Goal: Information Seeking & Learning: Learn about a topic

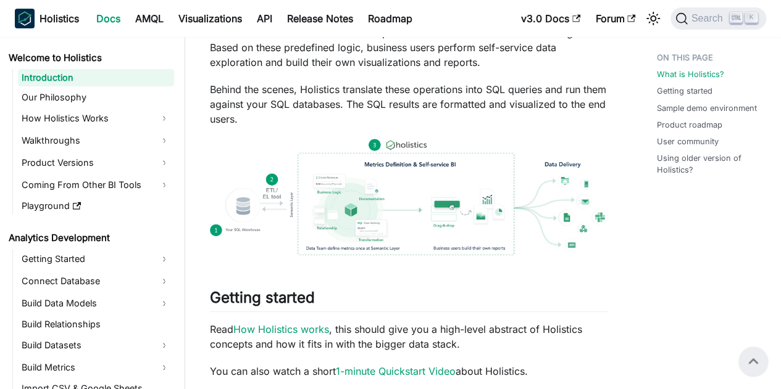
scroll to position [185, 0]
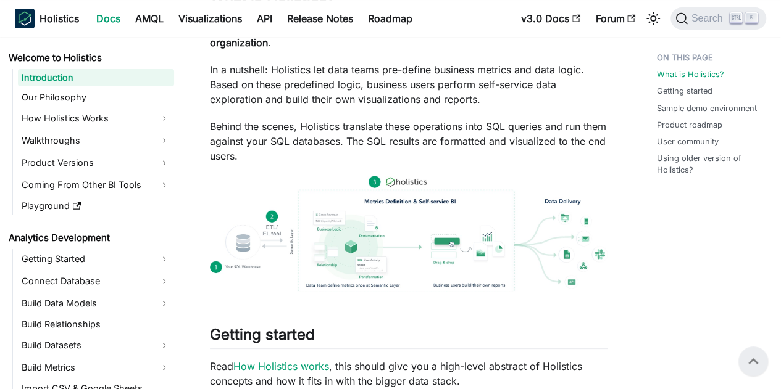
click at [405, 252] on img at bounding box center [408, 234] width 397 height 117
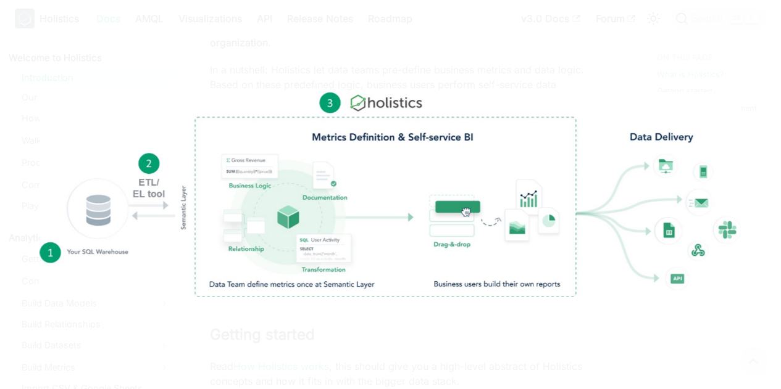
click at [417, 265] on img at bounding box center [389, 195] width 701 height 206
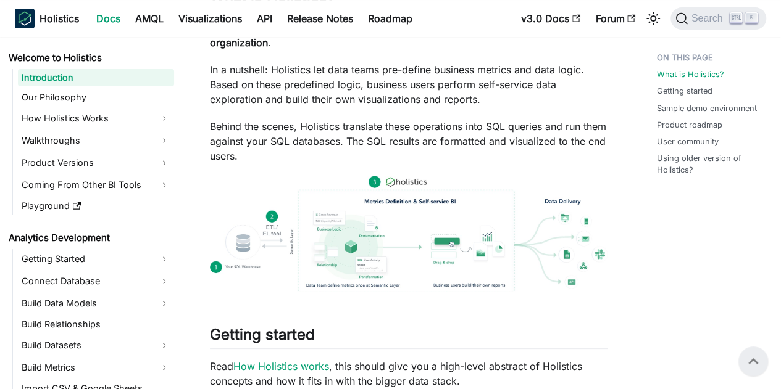
click at [421, 262] on img at bounding box center [408, 234] width 397 height 117
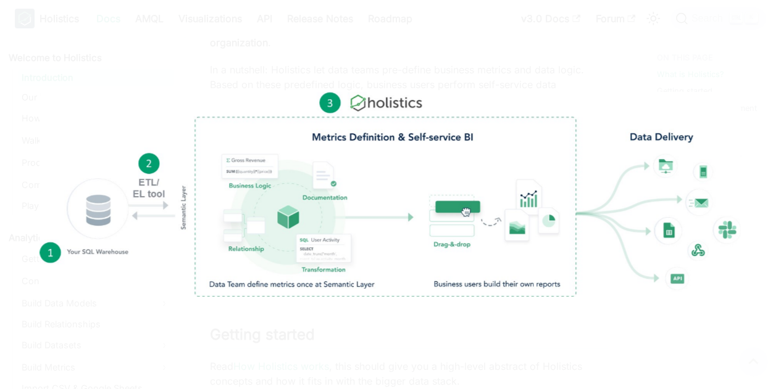
click at [422, 260] on img at bounding box center [389, 195] width 701 height 206
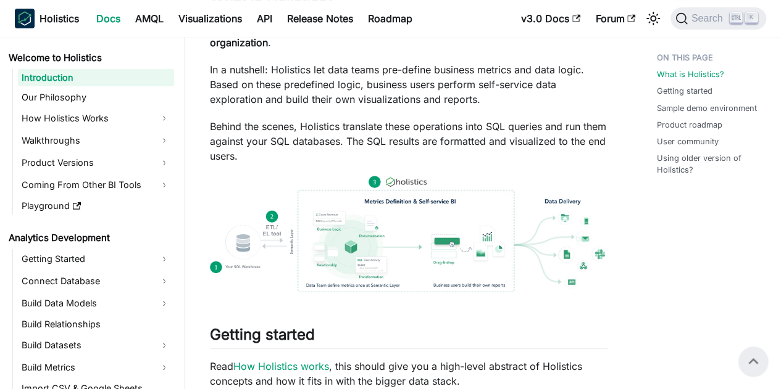
click at [422, 260] on img at bounding box center [408, 234] width 397 height 117
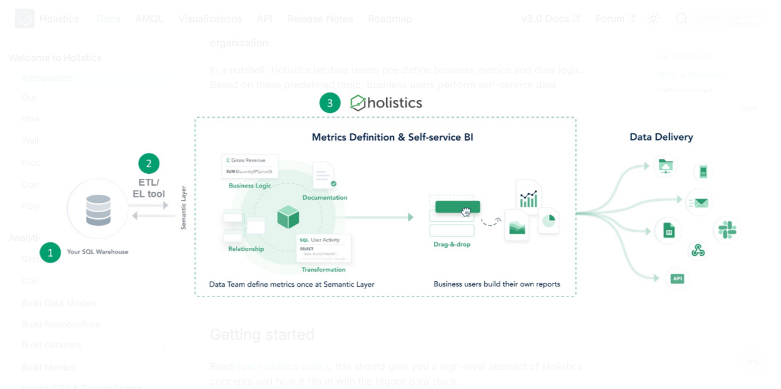
click at [422, 260] on img at bounding box center [389, 195] width 701 height 206
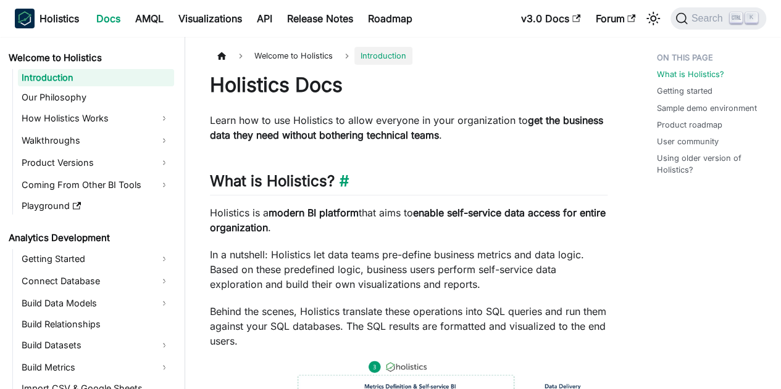
scroll to position [0, 0]
click at [118, 167] on link "Product Versions" at bounding box center [96, 163] width 156 height 20
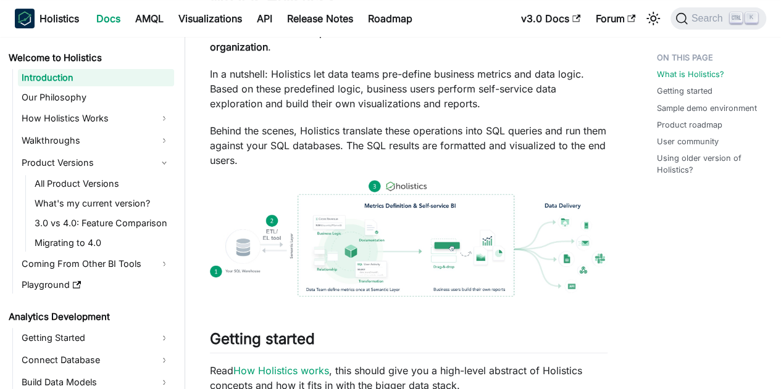
scroll to position [123, 0]
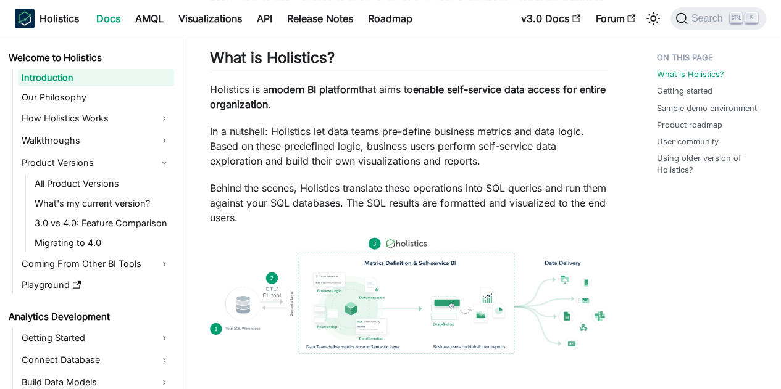
click at [406, 277] on img at bounding box center [408, 296] width 397 height 117
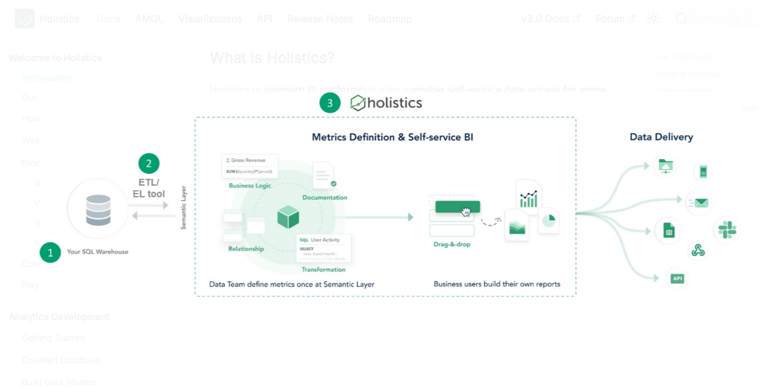
click at [432, 202] on img at bounding box center [389, 195] width 701 height 206
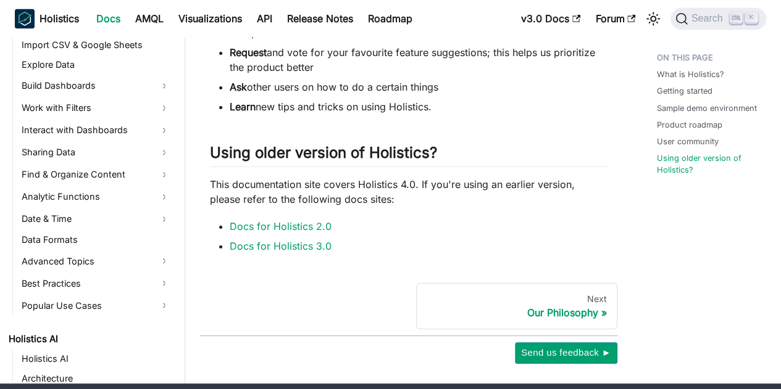
scroll to position [494, 0]
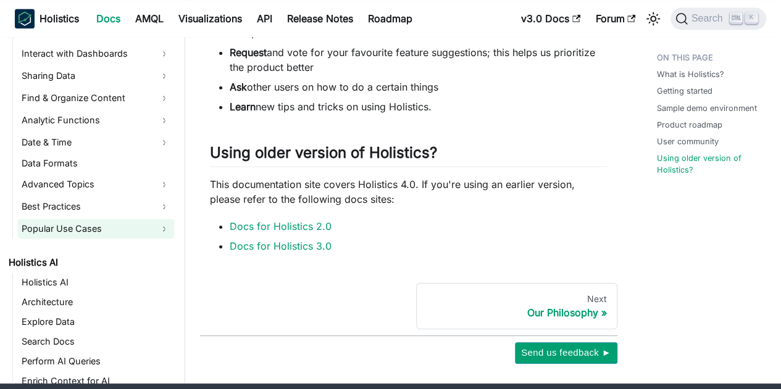
click at [125, 228] on link "Popular Use Cases" at bounding box center [96, 229] width 156 height 20
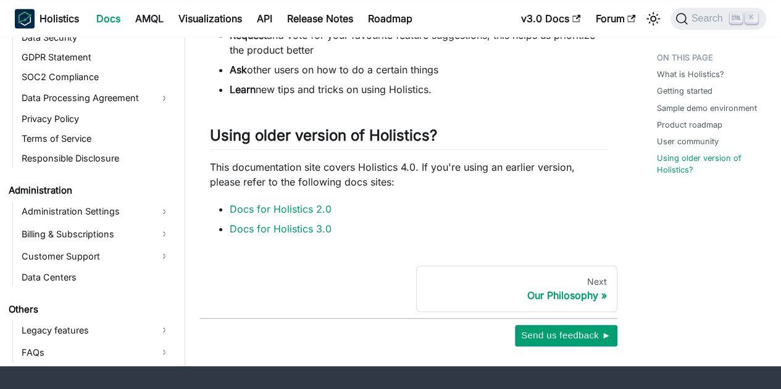
scroll to position [972, 0]
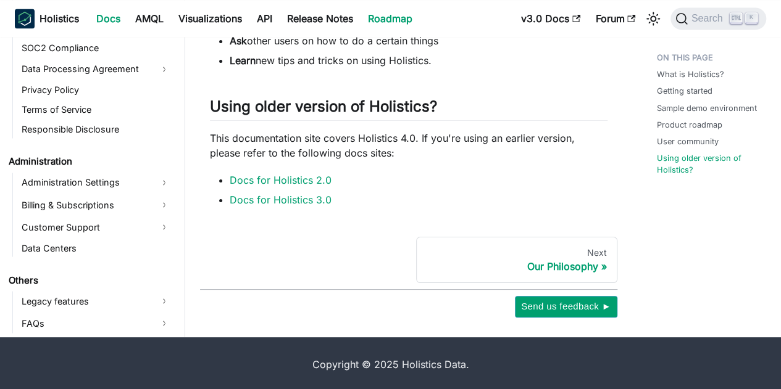
click at [395, 20] on link "Roadmap" at bounding box center [389, 19] width 59 height 20
click at [258, 19] on link "API" at bounding box center [264, 19] width 30 height 20
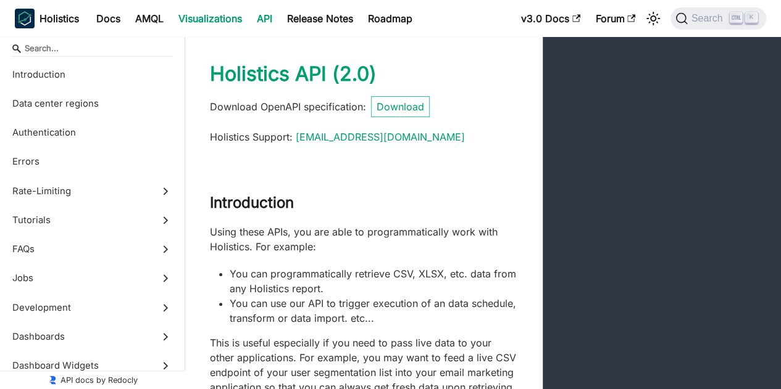
click at [210, 17] on link "Visualizations" at bounding box center [210, 19] width 78 height 20
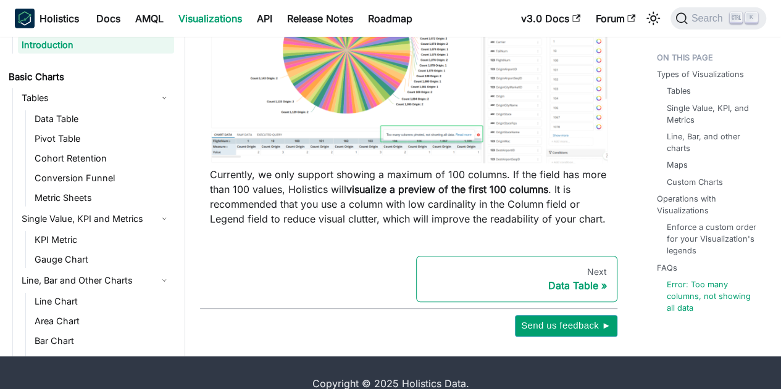
scroll to position [1994, 0]
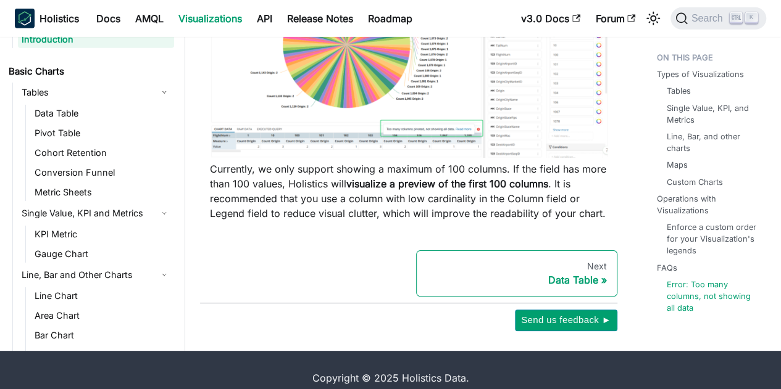
click at [582, 274] on div "Data Table" at bounding box center [516, 280] width 180 height 12
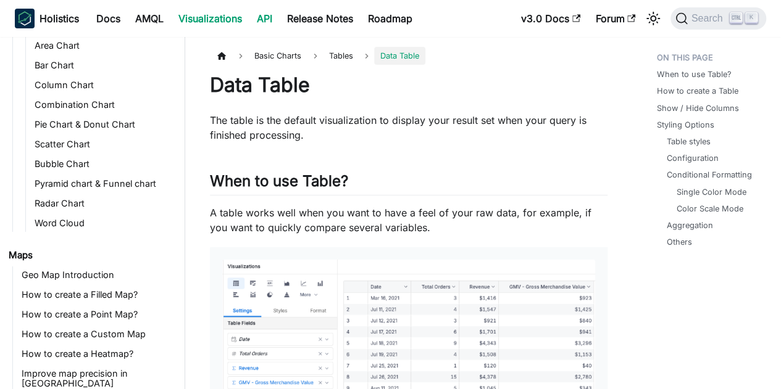
click at [264, 22] on link "API" at bounding box center [264, 19] width 30 height 20
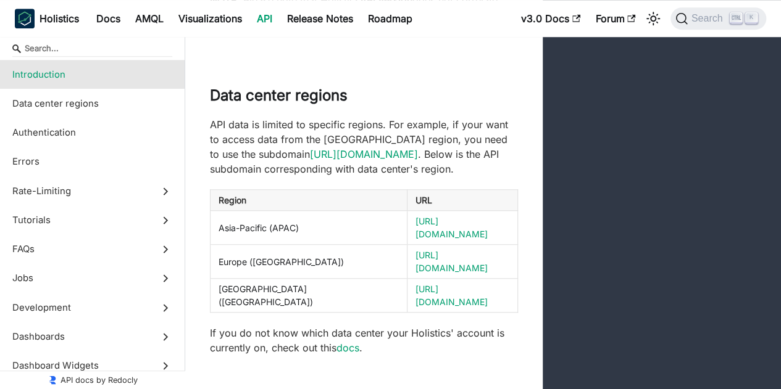
scroll to position [432, 0]
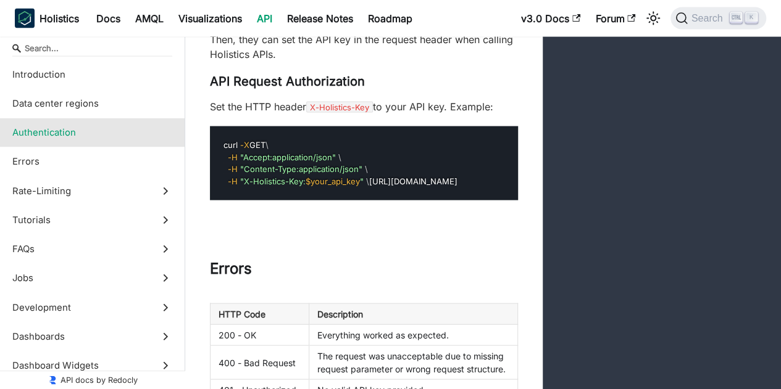
scroll to position [1481, 0]
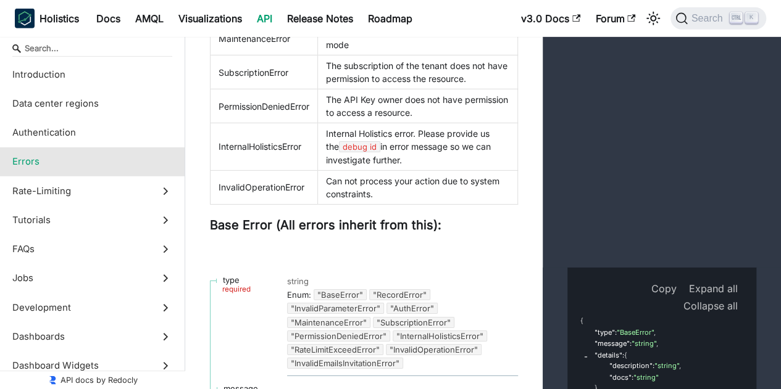
scroll to position [2037, 0]
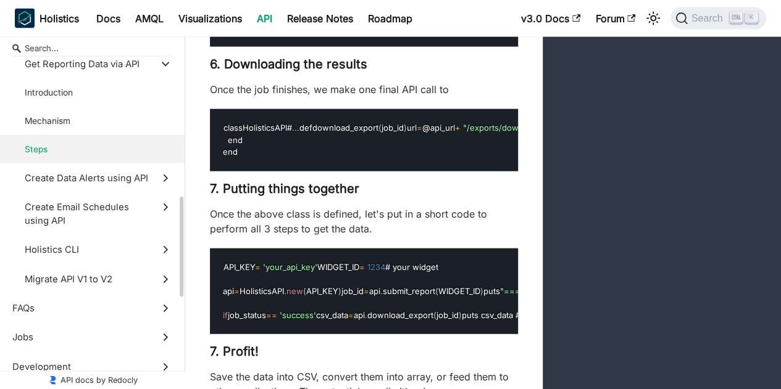
scroll to position [751, 0]
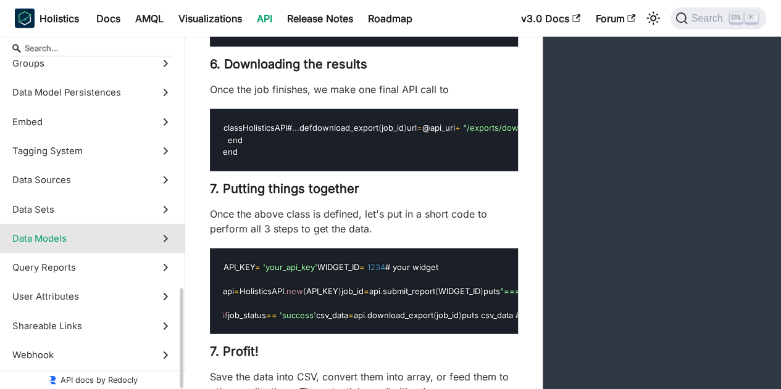
click at [120, 238] on span "Data Models" at bounding box center [80, 239] width 136 height 14
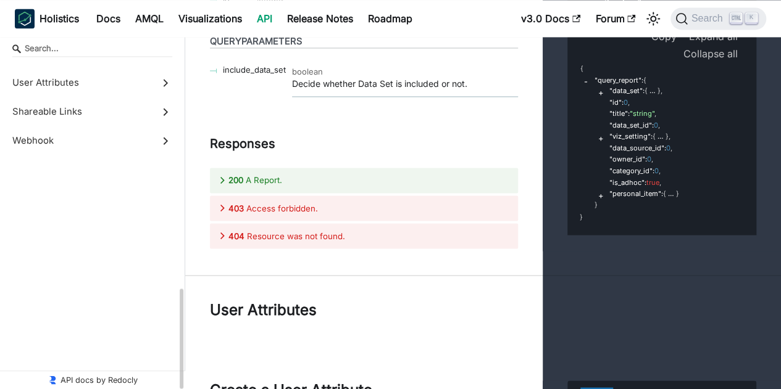
scroll to position [536, 0]
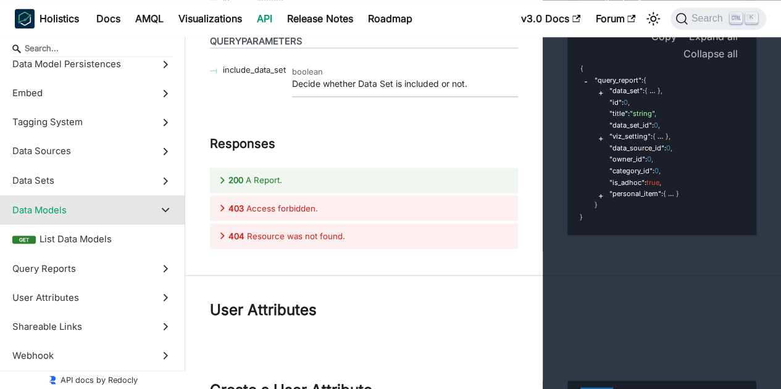
scroll to position [50259, 0]
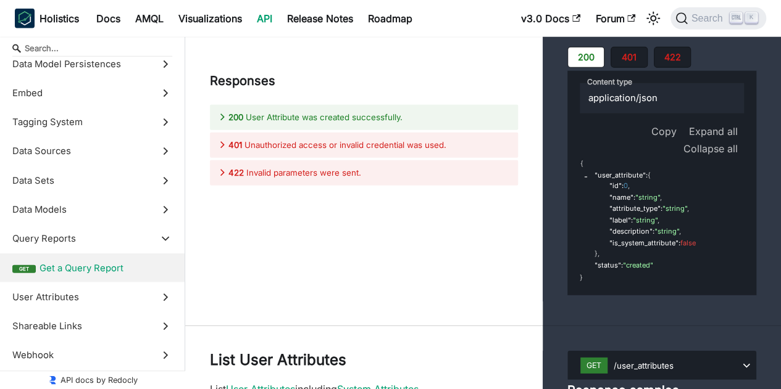
scroll to position [50877, 0]
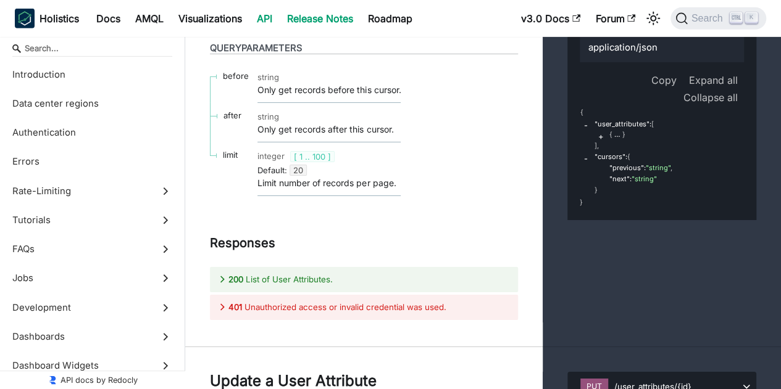
click at [311, 20] on link "Release Notes" at bounding box center [320, 19] width 81 height 20
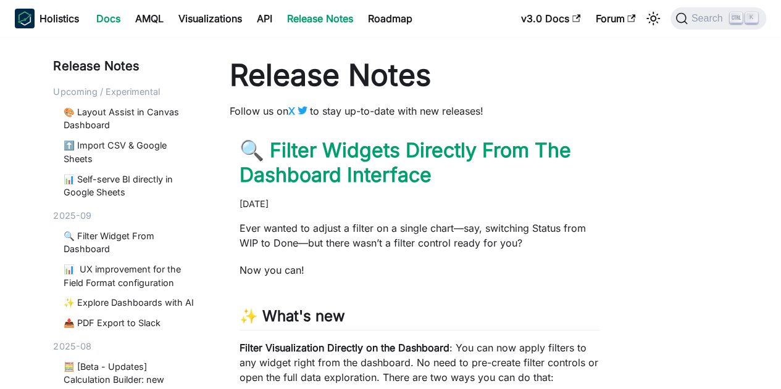
click at [103, 21] on link "Docs" at bounding box center [108, 19] width 39 height 20
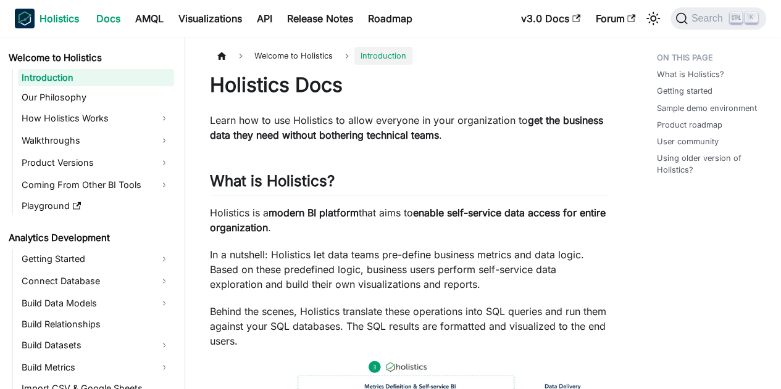
click at [61, 19] on b "Holistics" at bounding box center [58, 18] width 39 height 15
drag, startPoint x: 351, startPoint y: 222, endPoint x: 507, endPoint y: 215, distance: 156.9
click at [507, 215] on p "Holistics is a modern BI platform that aims to enable self-service data access …" at bounding box center [408, 221] width 397 height 30
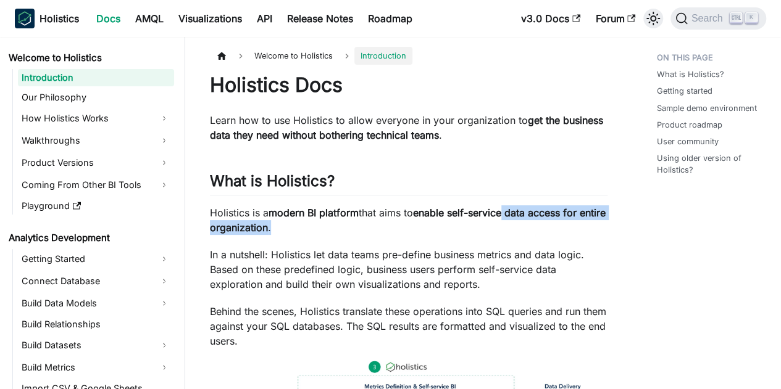
click at [658, 18] on button "Switch between dark and light mode (currently light mode)" at bounding box center [653, 19] width 20 height 20
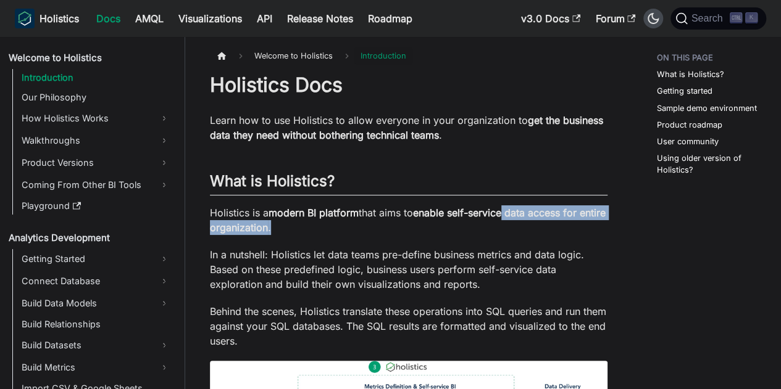
click at [658, 18] on icon "Switch between dark and light mode (currently dark mode)" at bounding box center [652, 18] width 11 height 11
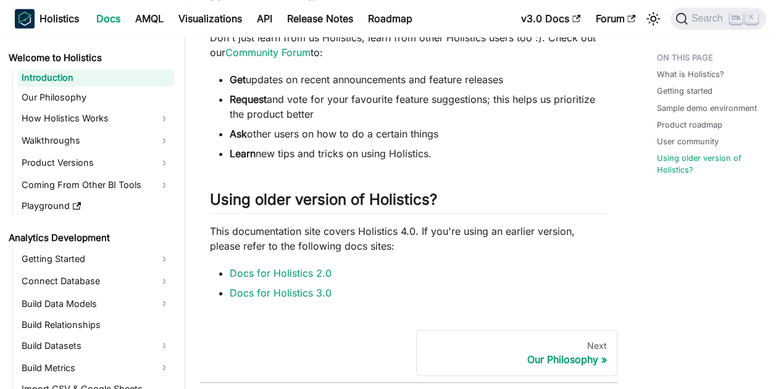
scroll to position [972, 0]
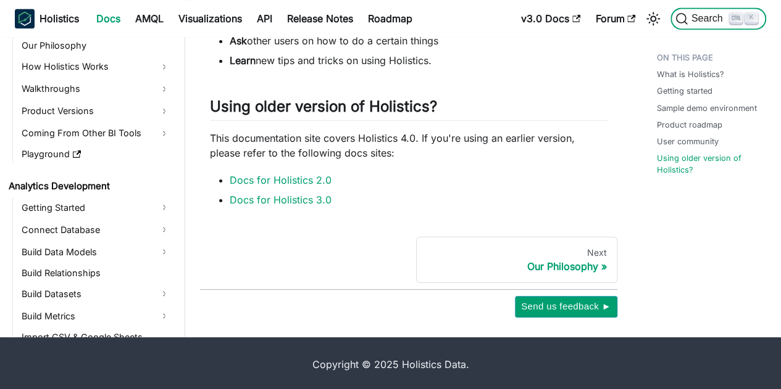
click at [719, 23] on span "Search" at bounding box center [709, 18] width 43 height 11
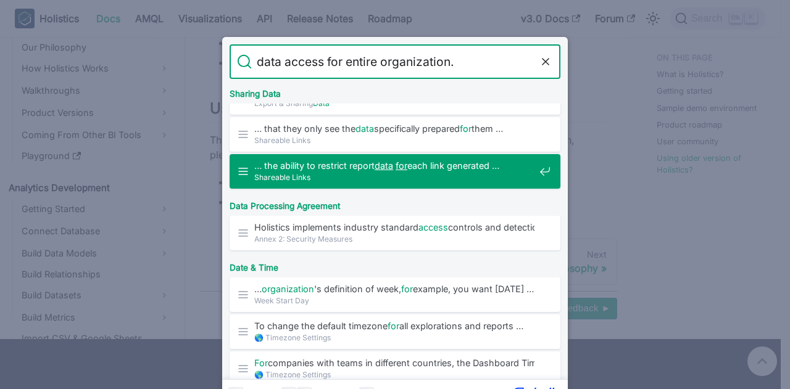
scroll to position [499, 0]
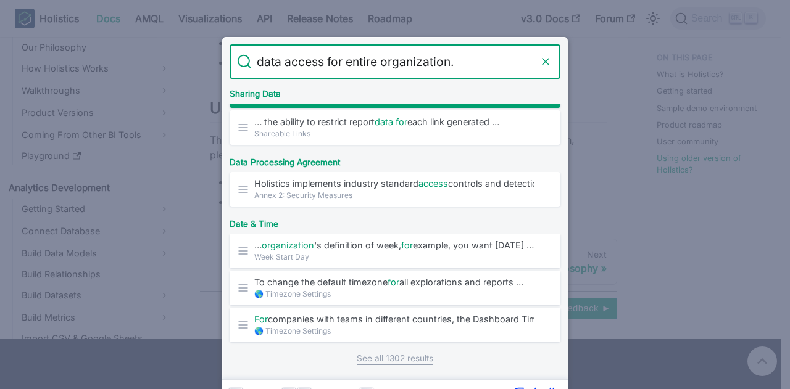
click at [547, 60] on icon "Clear the query" at bounding box center [545, 62] width 6 height 6
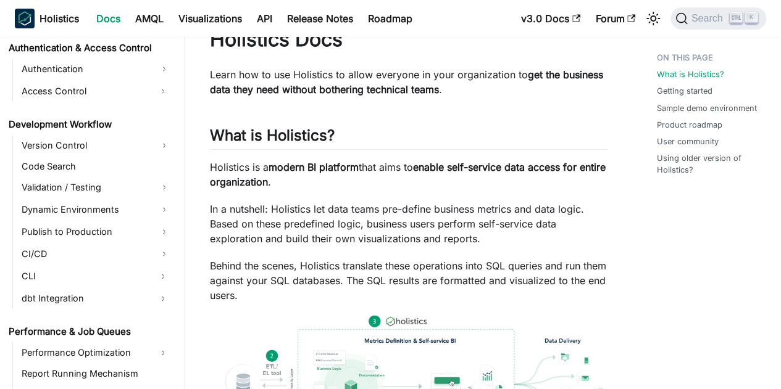
scroll to position [0, 0]
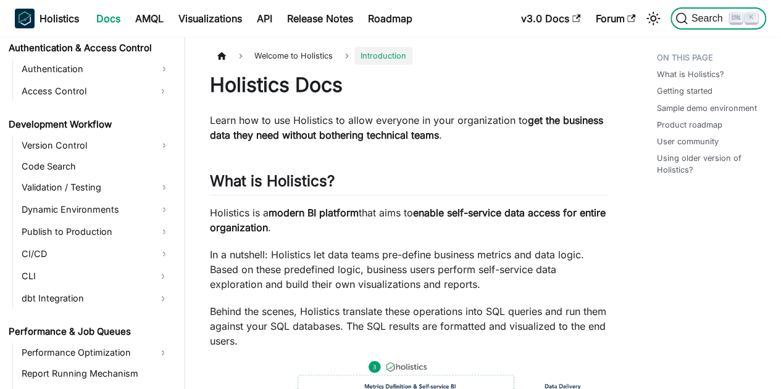
click at [703, 24] on span "Search" at bounding box center [709, 18] width 43 height 11
click at [712, 110] on link "Sample demo environment" at bounding box center [709, 108] width 100 height 12
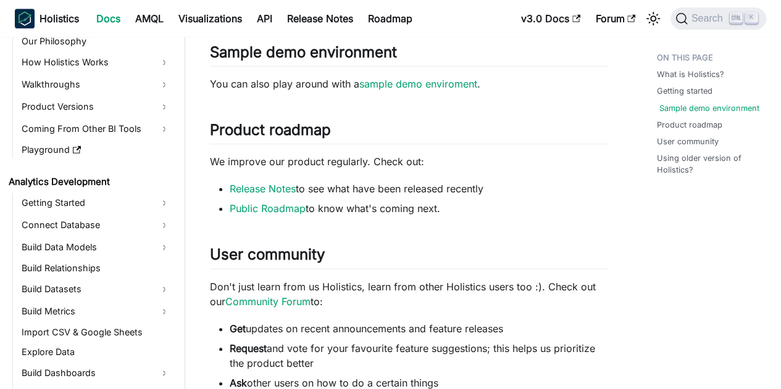
scroll to position [32, 0]
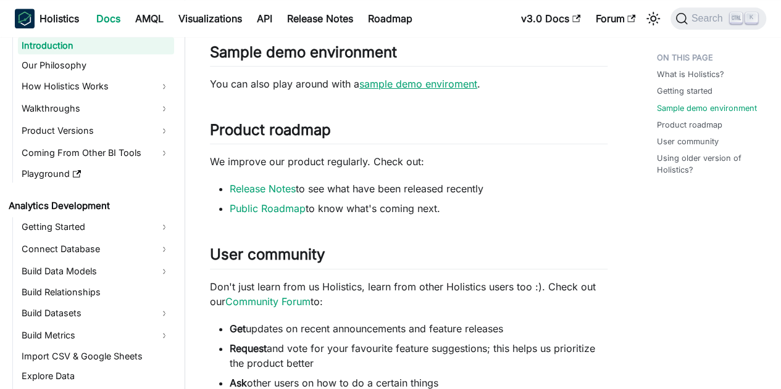
click at [415, 85] on link "sample demo enviroment" at bounding box center [418, 84] width 118 height 12
